Goal: Use online tool/utility: Utilize a website feature to perform a specific function

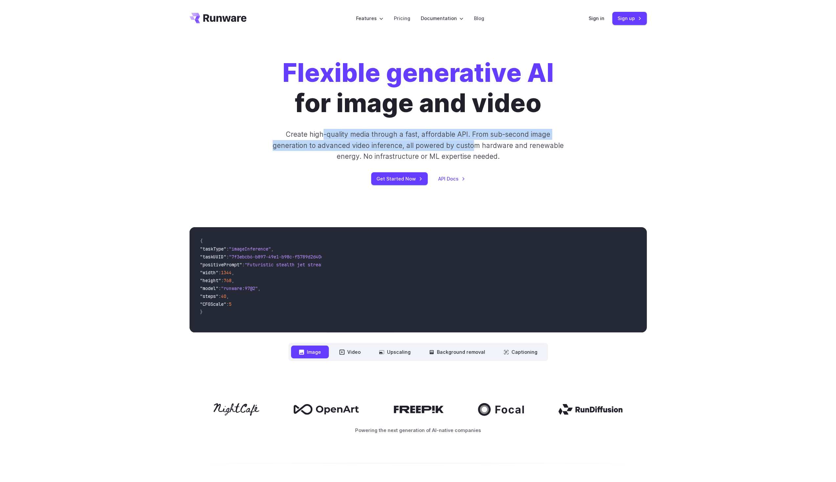
drag, startPoint x: 326, startPoint y: 132, endPoint x: 474, endPoint y: 147, distance: 149.3
click at [474, 147] on p "Create high-quality media through a fast, affordable API. From sub-second image…" at bounding box center [418, 145] width 293 height 33
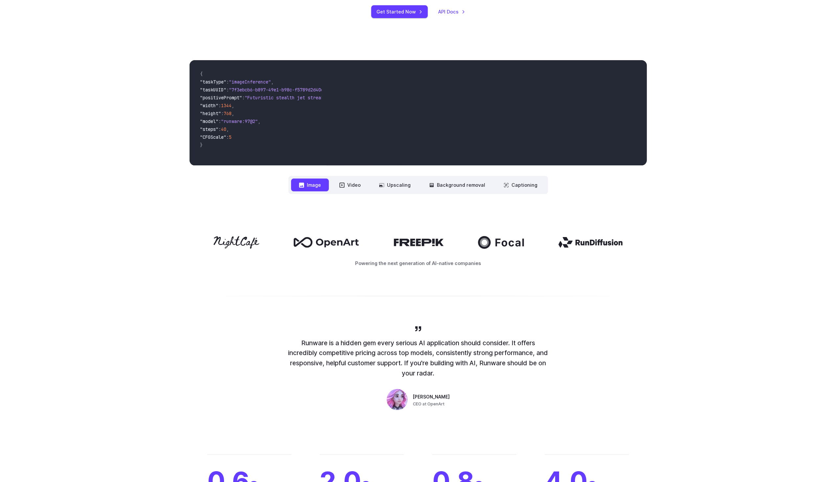
scroll to position [197, 0]
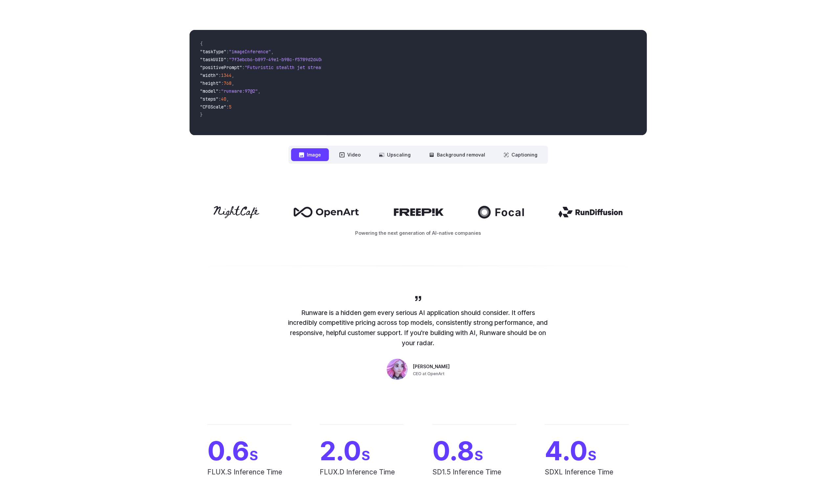
click at [315, 153] on button "Image" at bounding box center [310, 154] width 38 height 13
click at [353, 151] on button "Video" at bounding box center [350, 154] width 37 height 13
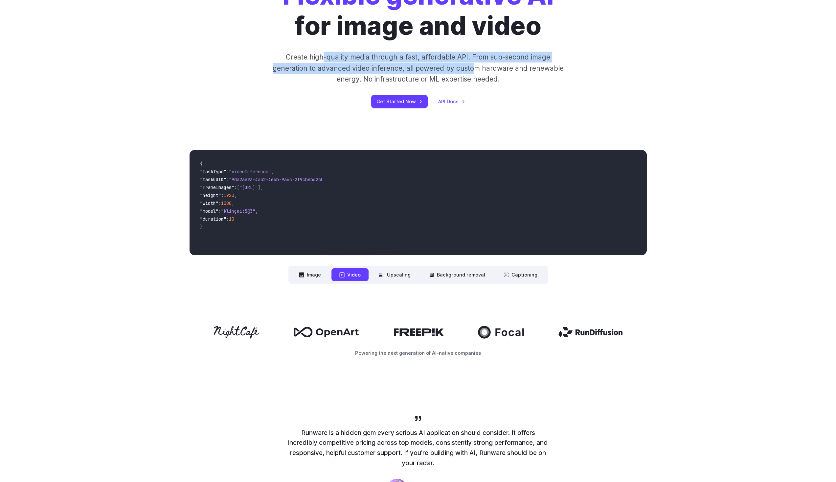
scroll to position [131, 0]
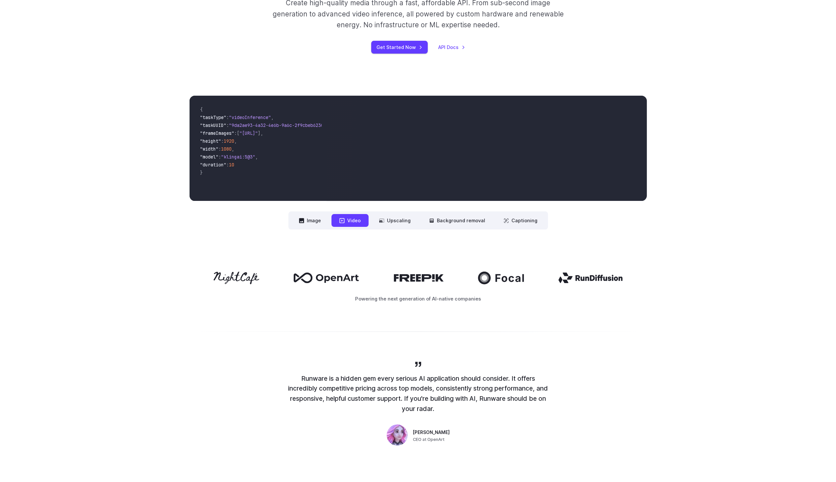
drag, startPoint x: 389, startPoint y: 279, endPoint x: 425, endPoint y: 279, distance: 35.5
click at [425, 279] on div at bounding box center [418, 277] width 457 height 12
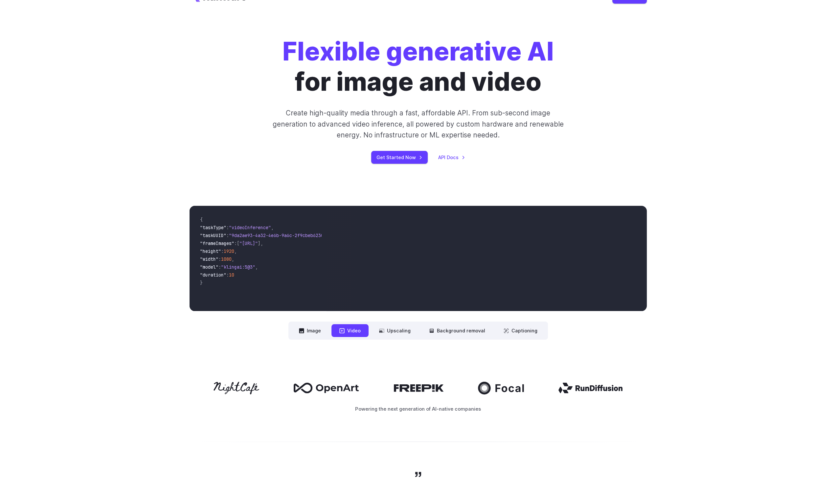
scroll to position [0, 0]
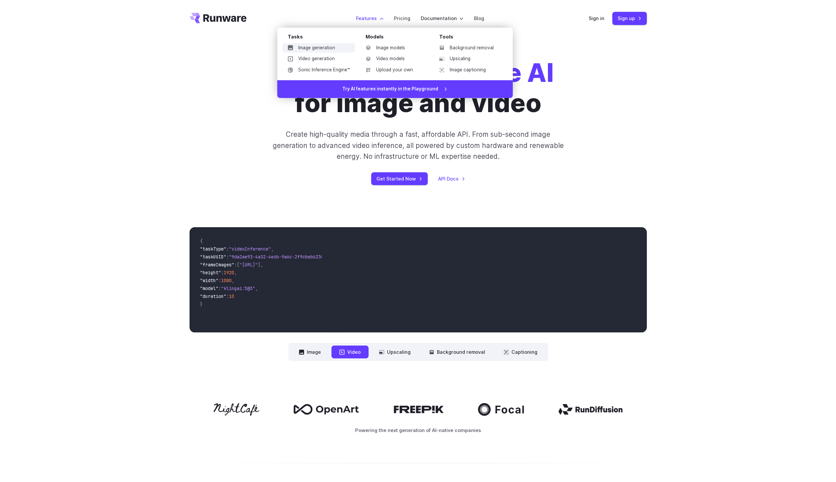
click at [329, 46] on link "Image generation" at bounding box center [319, 48] width 73 height 10
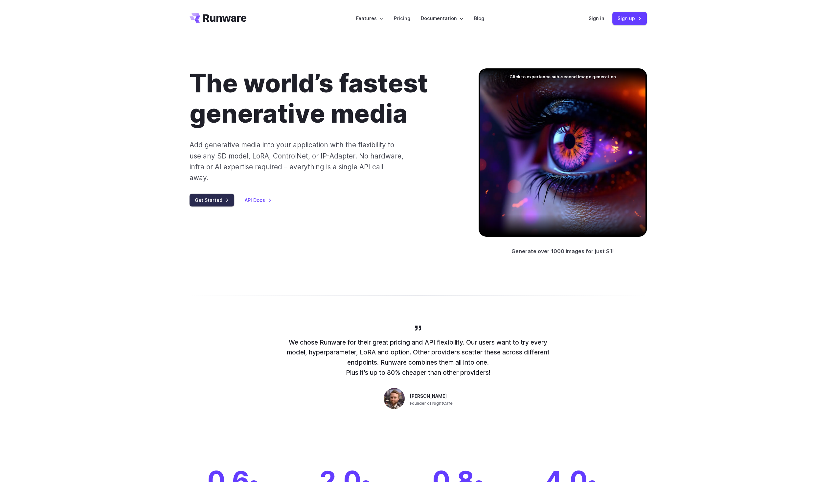
click at [230, 194] on link "Get Started" at bounding box center [212, 200] width 45 height 13
click at [598, 19] on link "Sign in" at bounding box center [597, 18] width 16 height 8
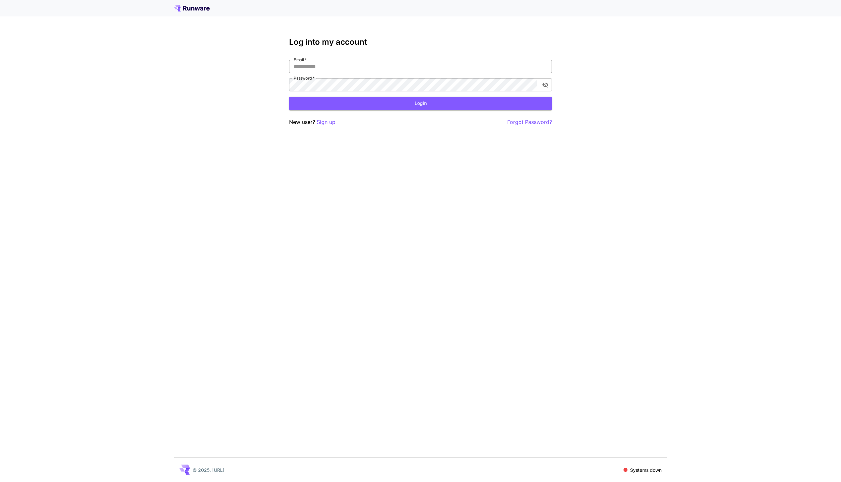
click at [306, 63] on input "Email   *" at bounding box center [420, 66] width 263 height 13
click at [304, 67] on input "Email   *" at bounding box center [420, 66] width 263 height 13
type input "**********"
click button "Login" at bounding box center [420, 103] width 263 height 13
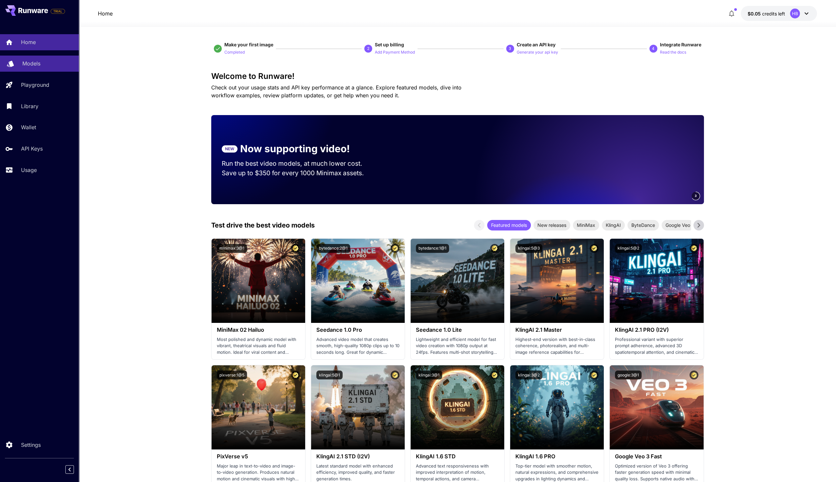
click at [35, 62] on p "Models" at bounding box center [31, 63] width 18 height 8
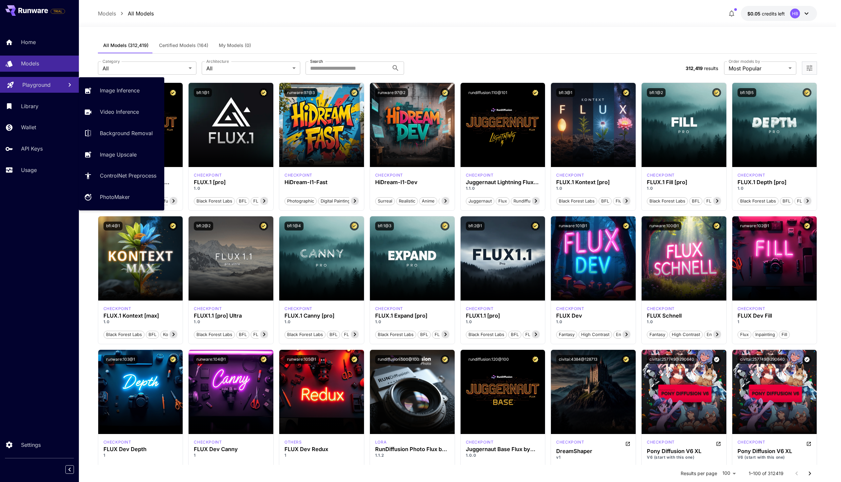
click at [18, 87] on link "Playground" at bounding box center [39, 85] width 79 height 16
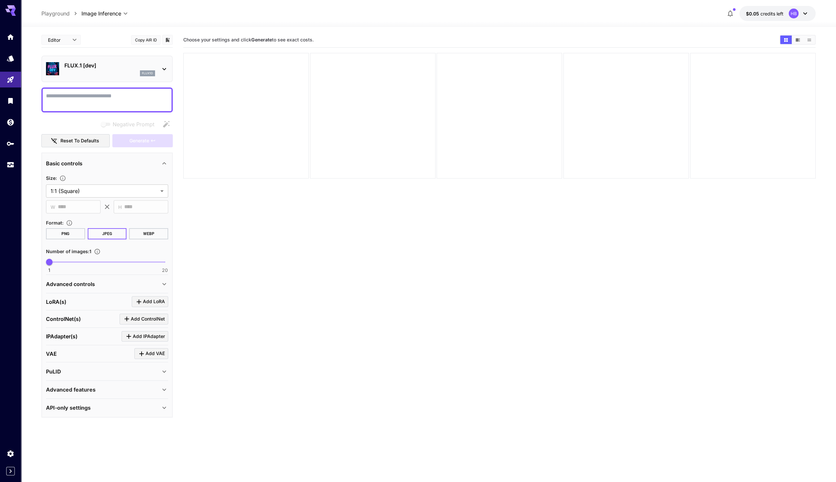
click at [162, 72] on icon at bounding box center [164, 69] width 8 height 8
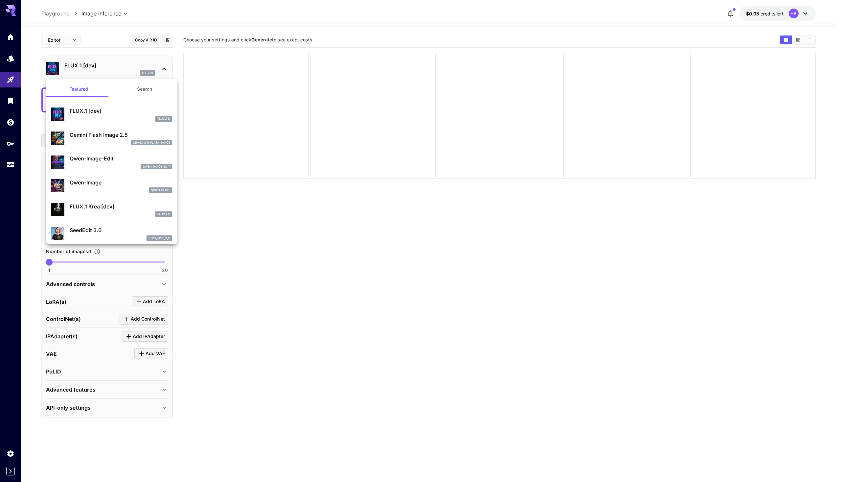
click at [327, 305] on div at bounding box center [420, 241] width 841 height 482
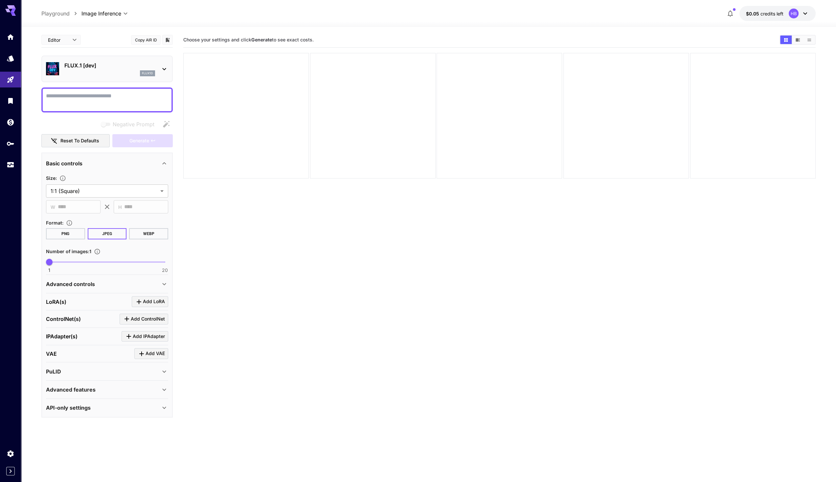
click at [12, 13] on icon at bounding box center [13, 14] width 5 height 4
click at [11, 35] on icon "Home" at bounding box center [11, 35] width 7 height 6
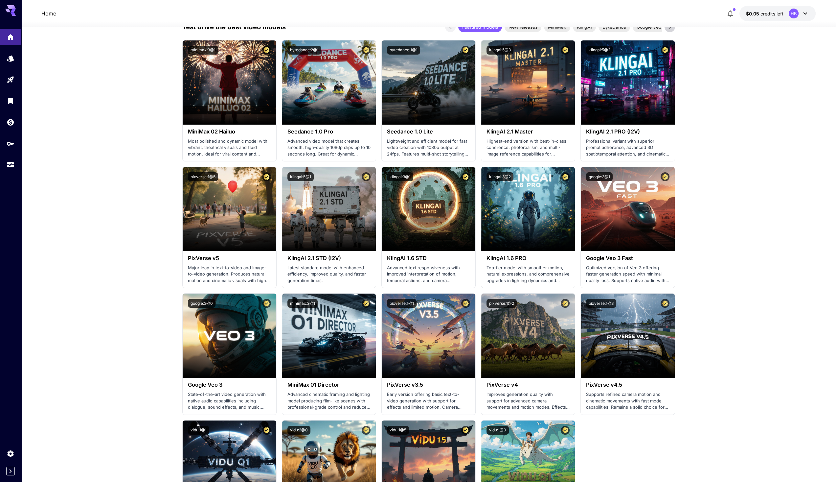
scroll to position [230, 0]
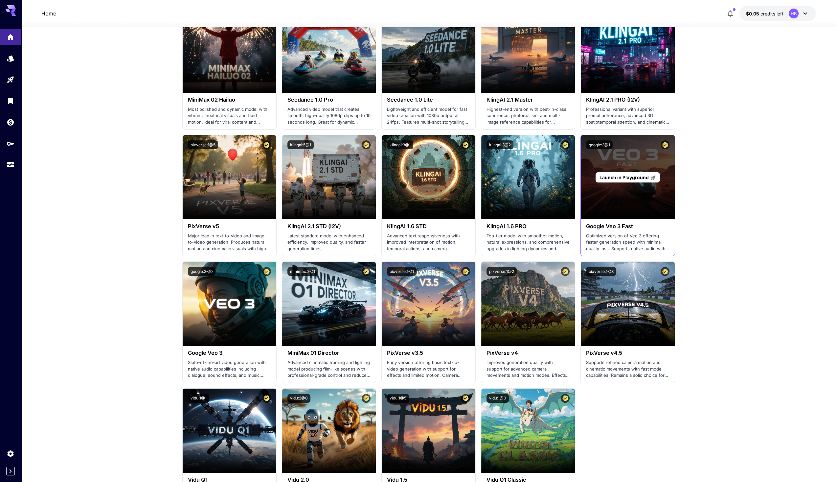
click at [627, 178] on span "Launch in Playground" at bounding box center [623, 177] width 49 height 6
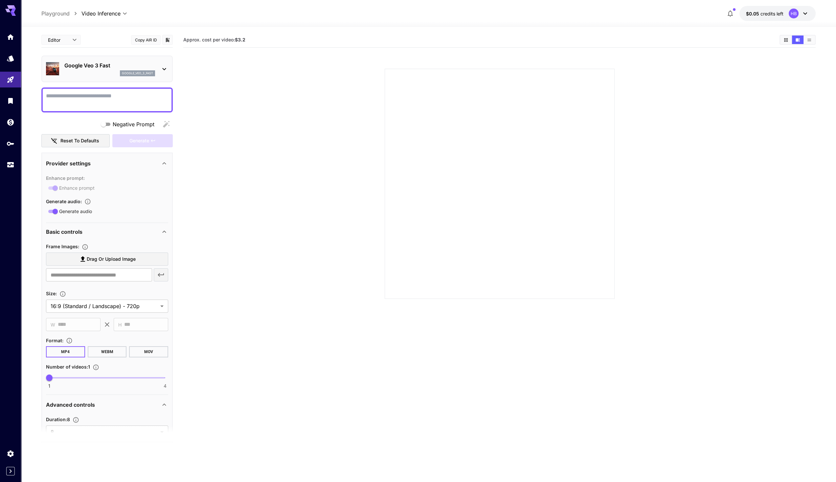
click at [100, 98] on textarea "Negative Prompt" at bounding box center [107, 100] width 122 height 16
type textarea "**********"
click at [145, 146] on div "Generate" at bounding box center [142, 140] width 60 height 13
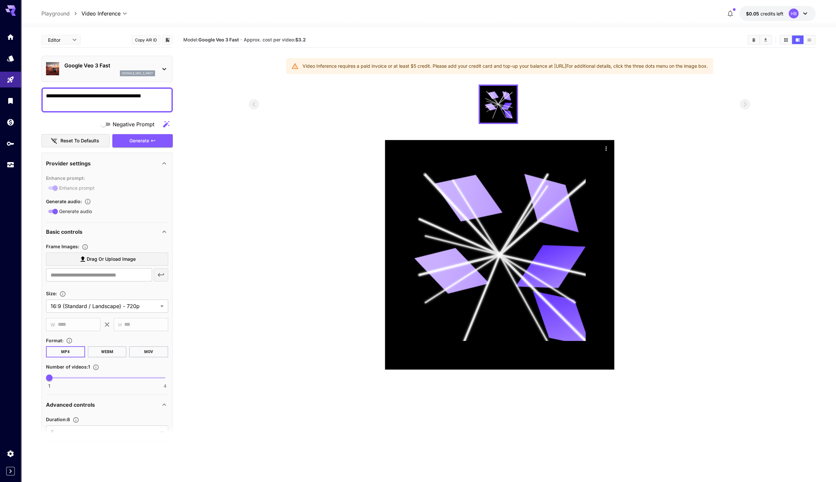
click at [162, 70] on icon at bounding box center [164, 69] width 8 height 8
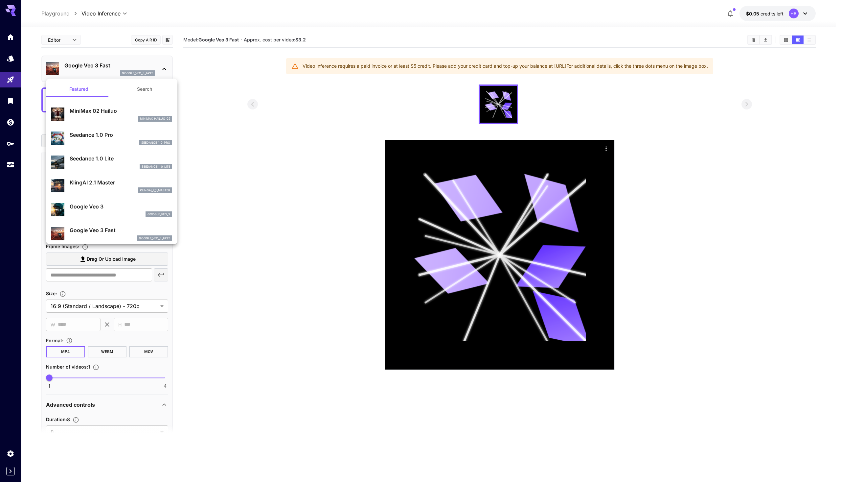
click at [162, 70] on div at bounding box center [420, 241] width 841 height 482
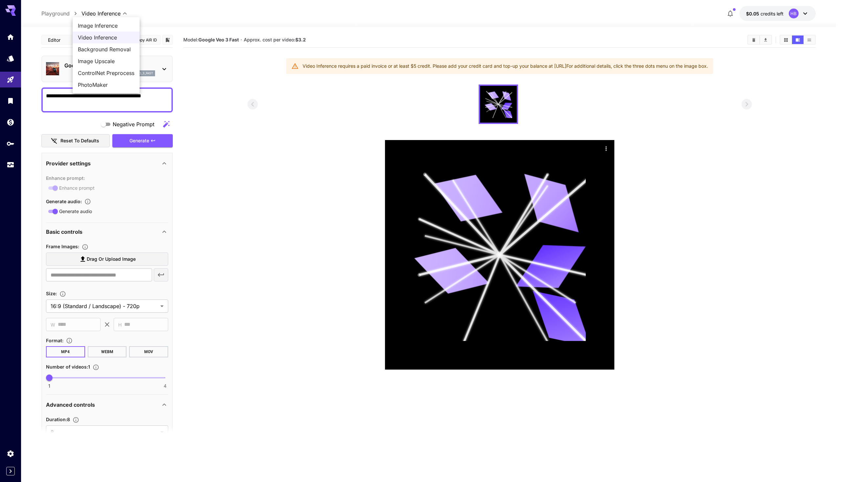
click at [112, 14] on body "**********" at bounding box center [420, 267] width 841 height 534
click at [106, 25] on span "Image Inference" at bounding box center [106, 26] width 57 height 8
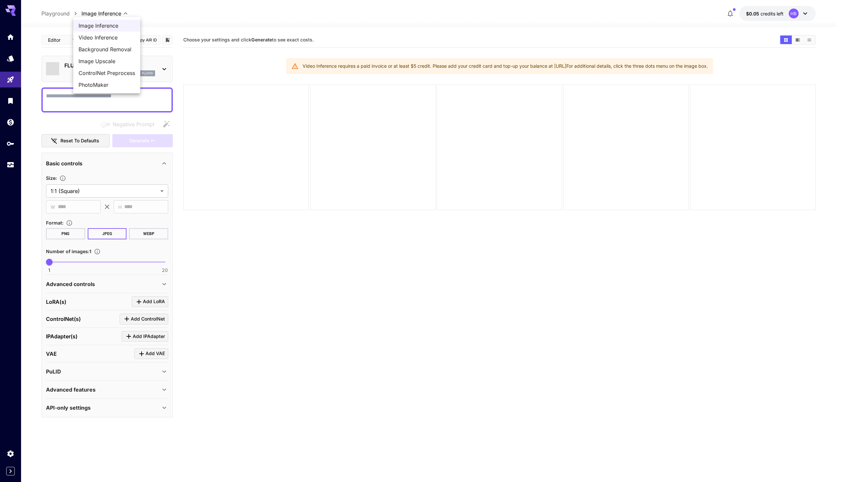
click at [111, 16] on body "**********" at bounding box center [420, 267] width 841 height 534
click at [111, 72] on span "ControlNet Preprocess" at bounding box center [107, 73] width 57 height 8
type input "**********"
